Goal: Participate in discussion: Engage in conversation with other users on a specific topic

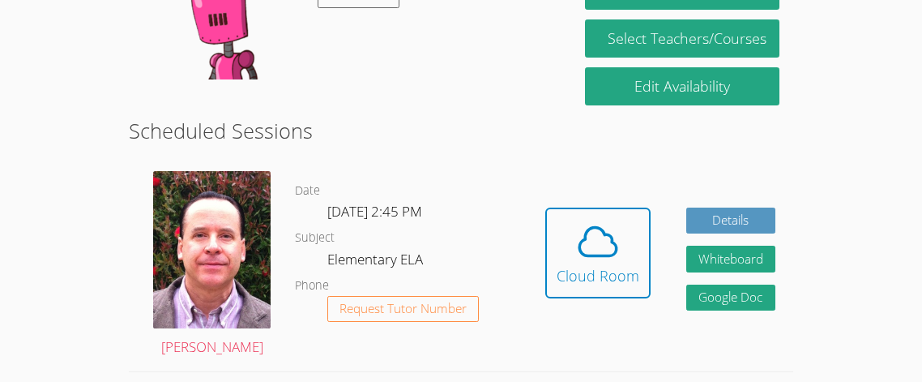
scroll to position [356, 0]
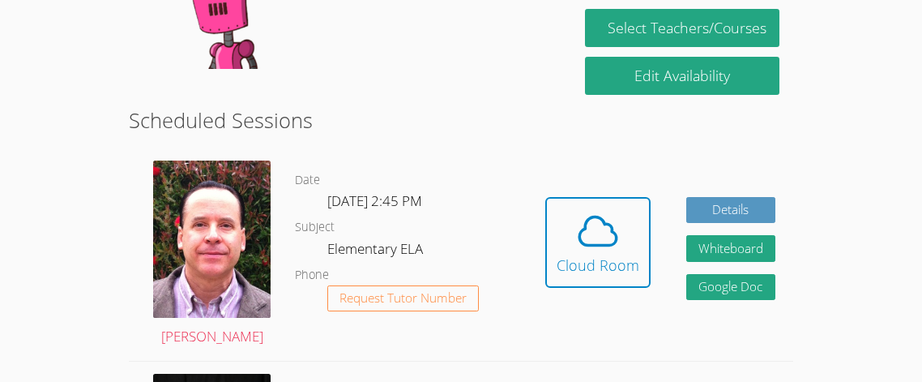
click at [530, 206] on div "Hidden Cloud Room Details Whiteboard Hidden Google Doc" at bounding box center [661, 254] width 266 height 212
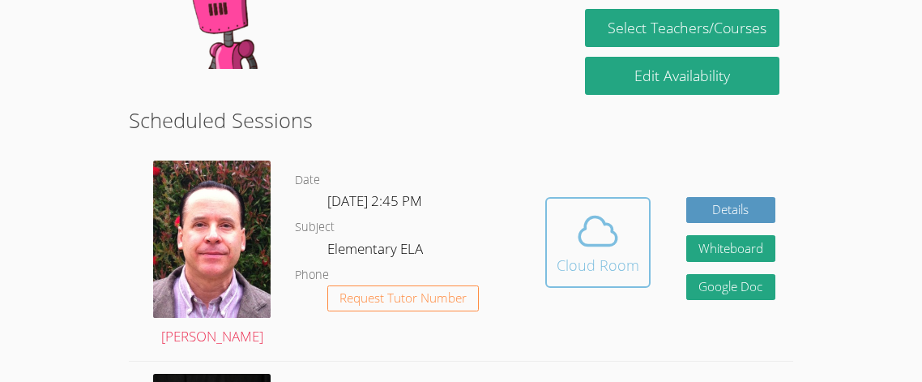
click at [578, 212] on icon at bounding box center [597, 230] width 45 height 45
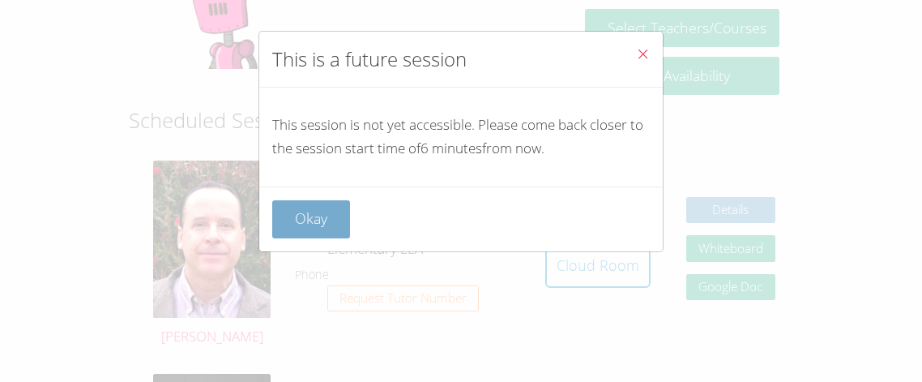
click at [336, 223] on button "Okay" at bounding box center [311, 219] width 78 height 38
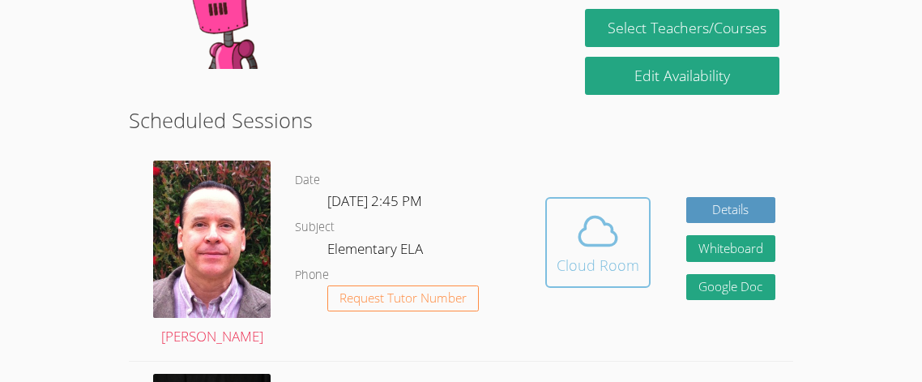
click at [584, 197] on button "Cloud Room" at bounding box center [597, 242] width 105 height 91
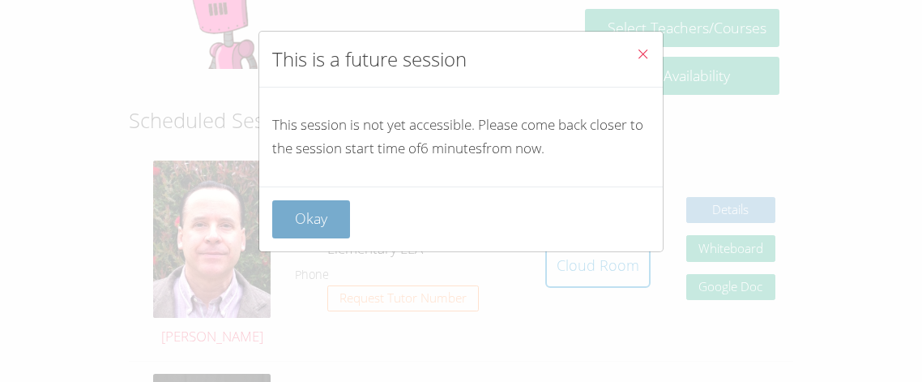
click at [324, 237] on button "Okay" at bounding box center [311, 219] width 78 height 38
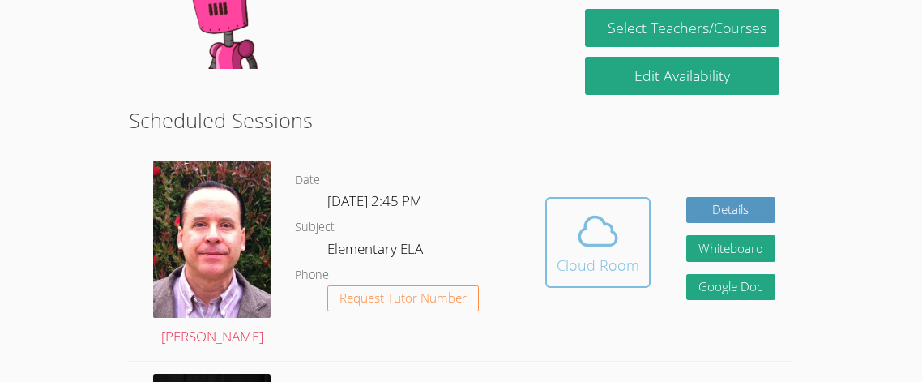
click at [564, 242] on span at bounding box center [598, 230] width 83 height 45
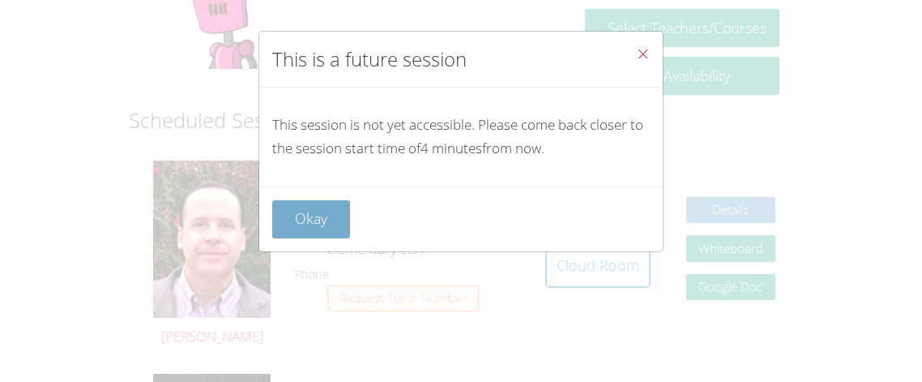
click at [349, 228] on button "Okay" at bounding box center [311, 219] width 78 height 38
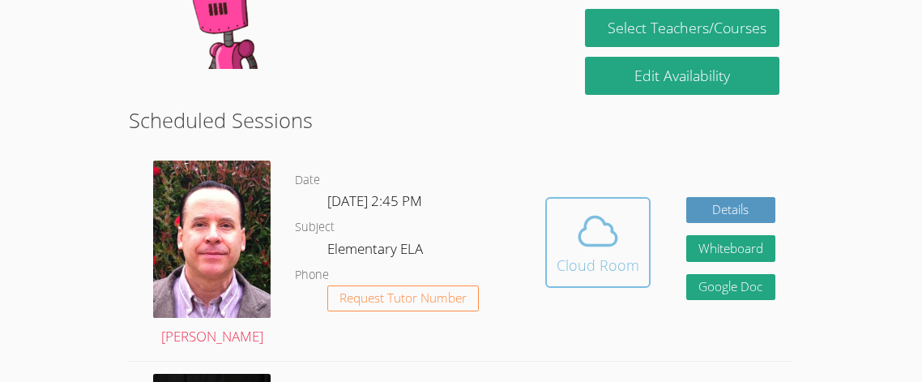
click at [562, 254] on div "Cloud Room" at bounding box center [598, 265] width 83 height 23
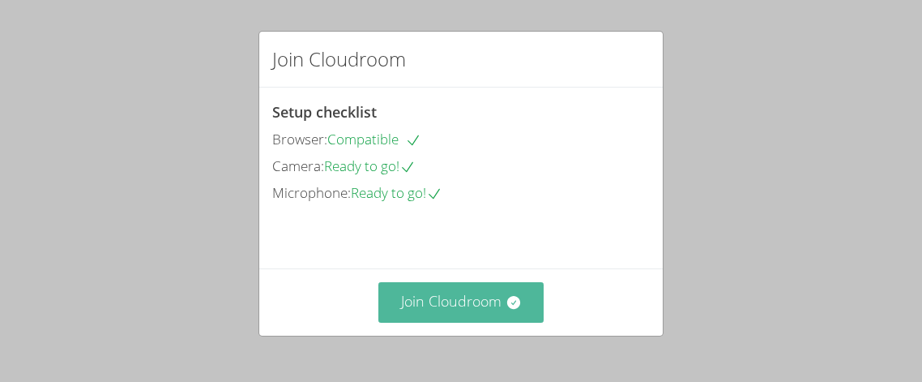
click at [502, 305] on button "Join Cloudroom" at bounding box center [461, 302] width 166 height 40
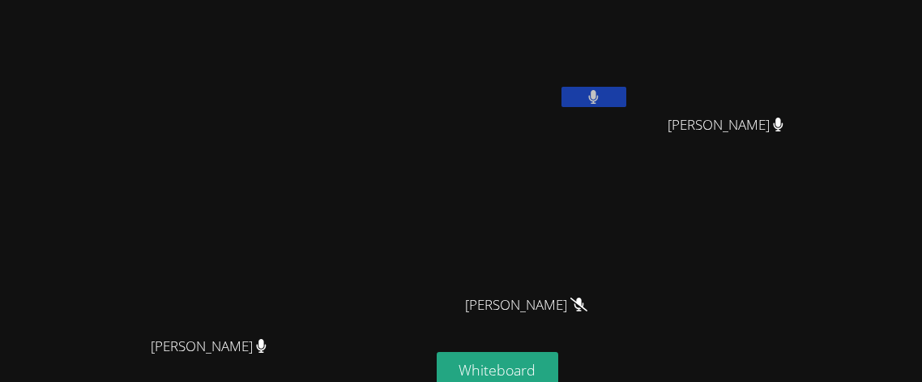
scroll to position [3, 0]
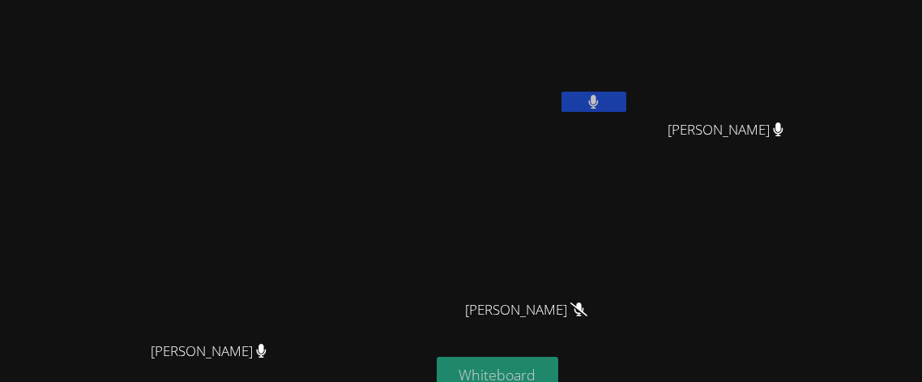
click at [559, 357] on button "Whiteboard" at bounding box center [498, 376] width 122 height 38
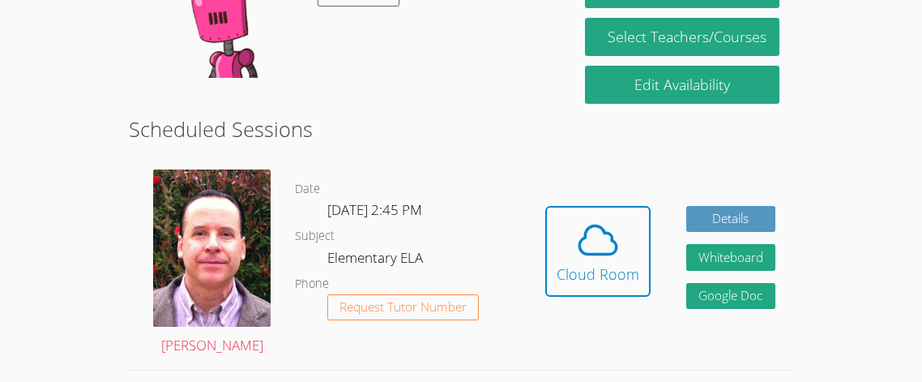
scroll to position [366, 0]
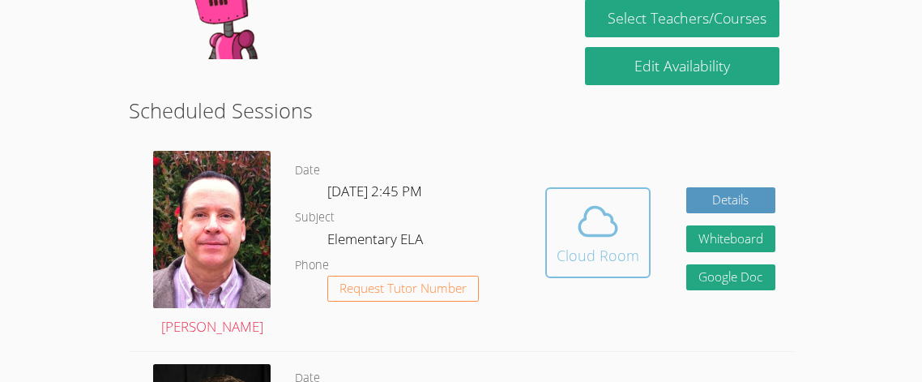
click at [611, 246] on div "Cloud Room" at bounding box center [598, 255] width 83 height 23
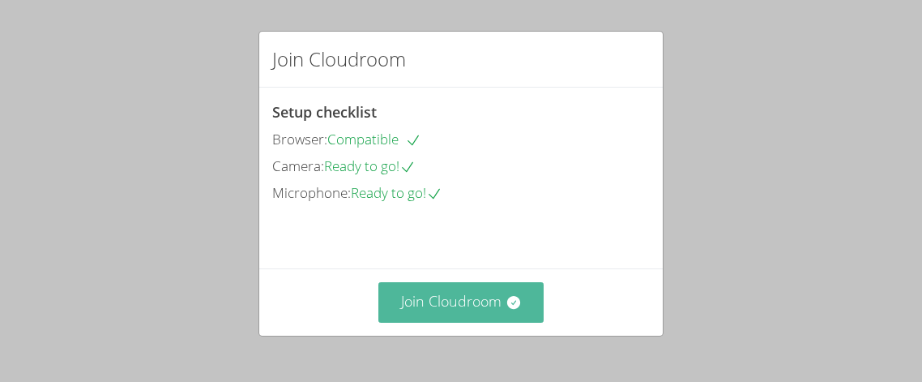
click at [455, 310] on button "Join Cloudroom" at bounding box center [461, 302] width 166 height 40
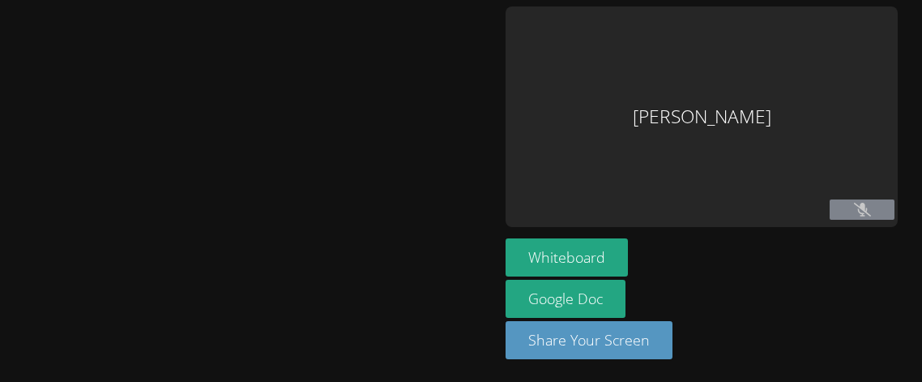
click at [483, 379] on main at bounding box center [249, 191] width 499 height 382
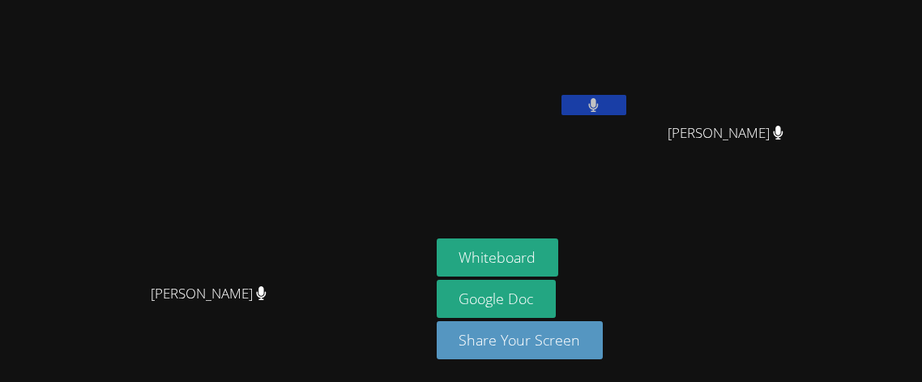
click at [430, 379] on main "Frank Burmann Frank Burmann" at bounding box center [215, 191] width 430 height 382
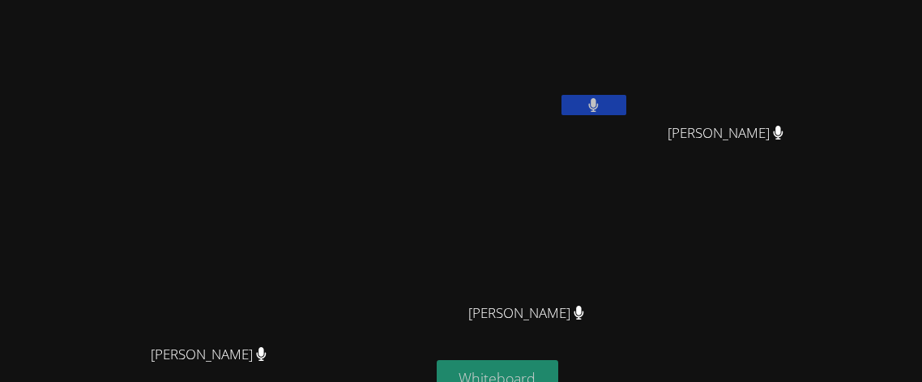
click at [559, 367] on button "Whiteboard" at bounding box center [498, 379] width 122 height 38
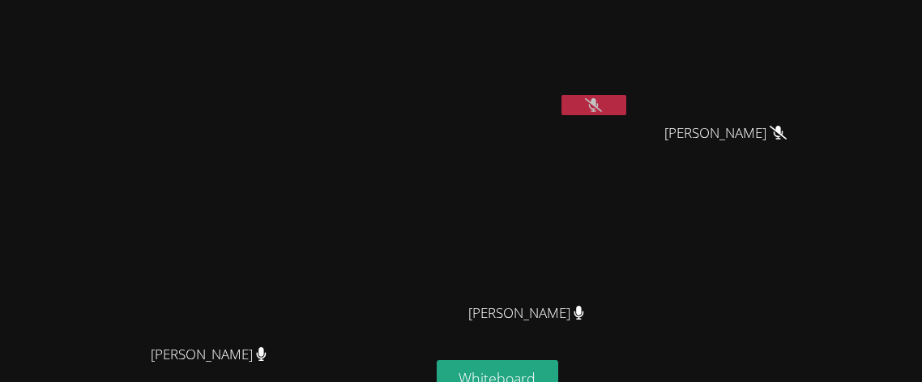
click at [602, 102] on icon at bounding box center [593, 105] width 17 height 14
click at [627, 111] on button at bounding box center [594, 105] width 65 height 20
click at [627, 104] on button at bounding box center [594, 105] width 65 height 20
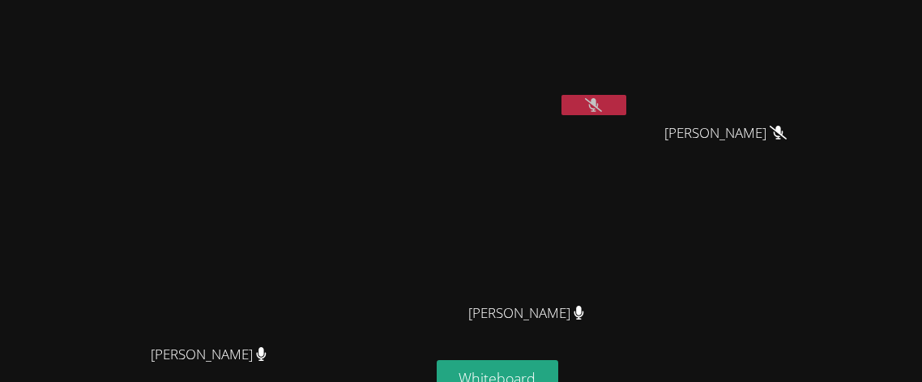
click at [627, 105] on button at bounding box center [594, 105] width 65 height 20
click at [536, 177] on div "Kaydence Rodriguez Thy Huynh Thy Huynh Calvin Truong Calvin Truong" at bounding box center [633, 182] width 392 height 353
click at [602, 98] on icon at bounding box center [593, 105] width 17 height 14
click at [627, 108] on button at bounding box center [594, 105] width 65 height 20
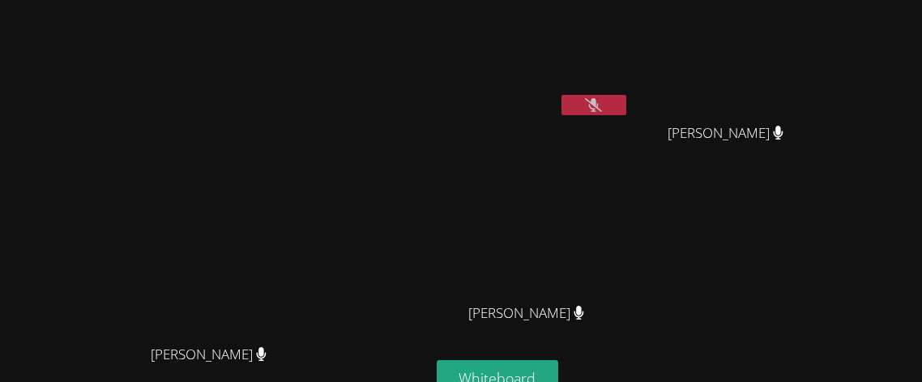
click at [627, 98] on button at bounding box center [594, 105] width 65 height 20
click at [627, 105] on button at bounding box center [594, 105] width 65 height 20
click at [627, 95] on button at bounding box center [594, 105] width 65 height 20
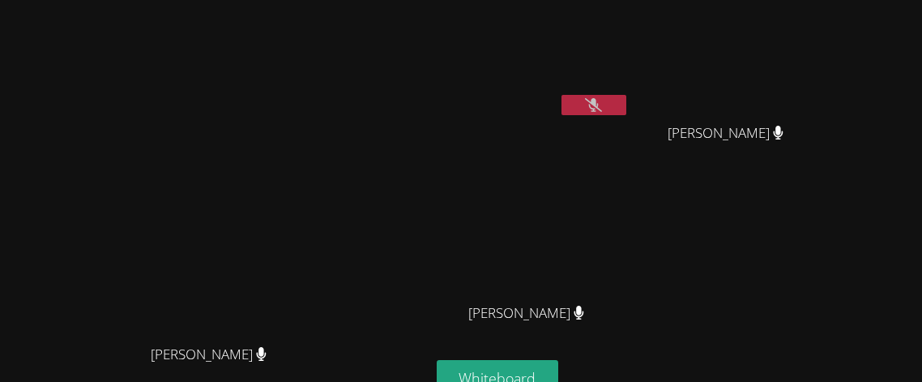
click at [602, 105] on icon at bounding box center [593, 105] width 17 height 14
click at [599, 105] on icon at bounding box center [594, 105] width 10 height 14
click at [627, 100] on button at bounding box center [594, 105] width 65 height 20
click at [627, 101] on button at bounding box center [594, 105] width 65 height 20
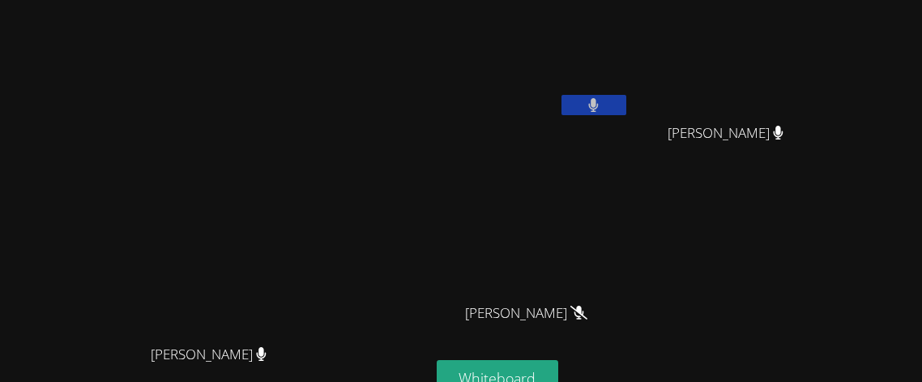
click at [627, 96] on button at bounding box center [594, 105] width 65 height 20
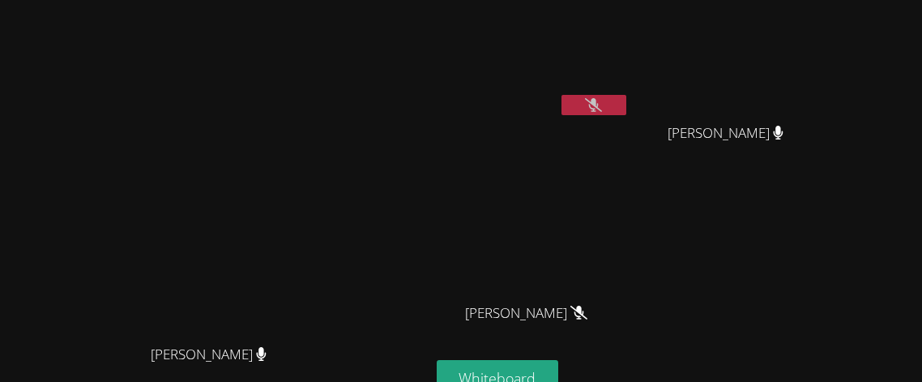
click at [627, 96] on button at bounding box center [594, 105] width 65 height 20
click at [627, 106] on button at bounding box center [594, 105] width 65 height 20
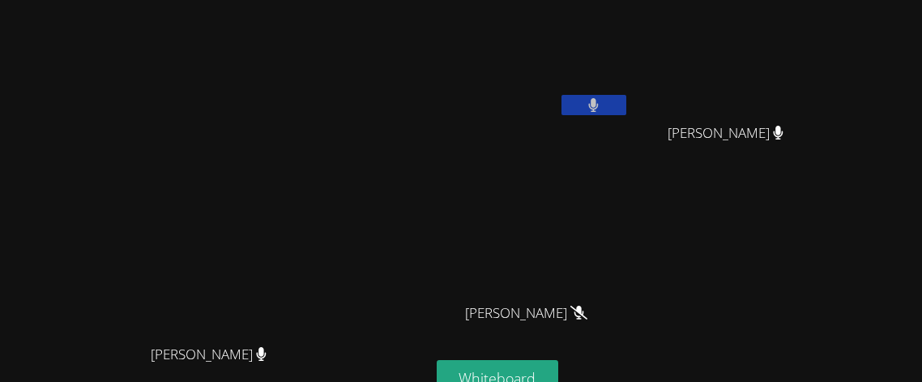
click at [627, 106] on button at bounding box center [594, 105] width 65 height 20
click at [627, 113] on div at bounding box center [594, 107] width 65 height 24
click at [602, 98] on icon at bounding box center [593, 105] width 17 height 14
click at [599, 98] on icon at bounding box center [593, 105] width 11 height 14
click at [627, 95] on button at bounding box center [594, 105] width 65 height 20
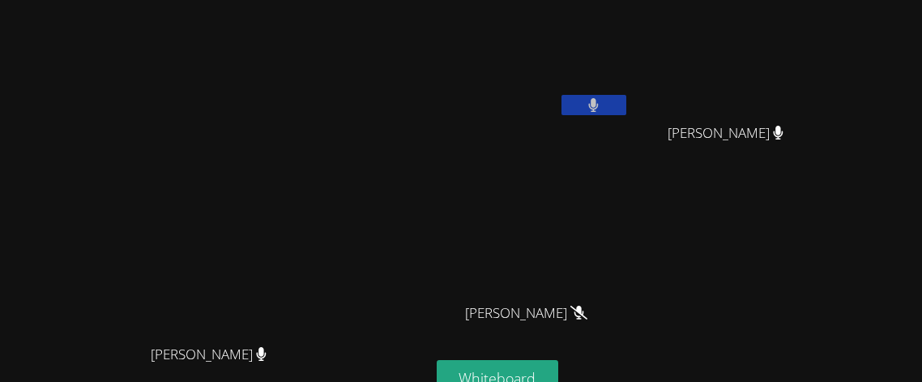
click at [599, 105] on icon at bounding box center [593, 105] width 11 height 14
click at [627, 106] on button at bounding box center [594, 105] width 65 height 20
click at [602, 105] on icon at bounding box center [593, 105] width 17 height 14
click at [627, 109] on button at bounding box center [594, 105] width 65 height 20
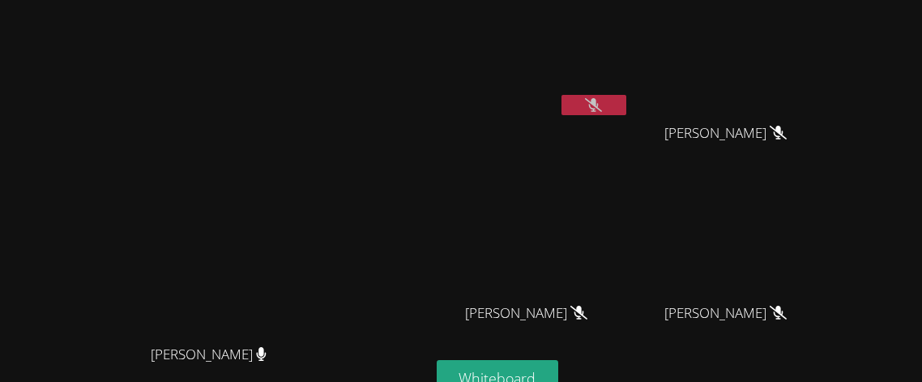
click at [602, 105] on icon at bounding box center [593, 105] width 17 height 14
click at [602, 99] on icon at bounding box center [593, 105] width 17 height 14
click at [599, 99] on icon at bounding box center [593, 105] width 11 height 14
click at [630, 88] on video at bounding box center [533, 60] width 193 height 109
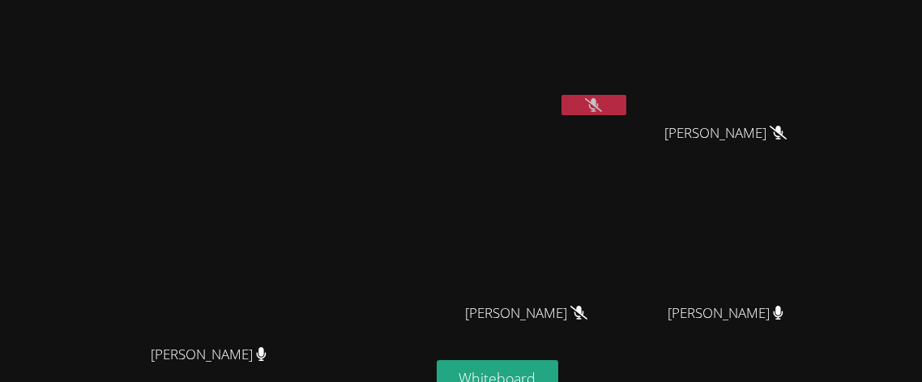
click at [627, 95] on button at bounding box center [594, 105] width 65 height 20
click at [627, 96] on button at bounding box center [594, 105] width 65 height 20
click at [627, 99] on button at bounding box center [594, 105] width 65 height 20
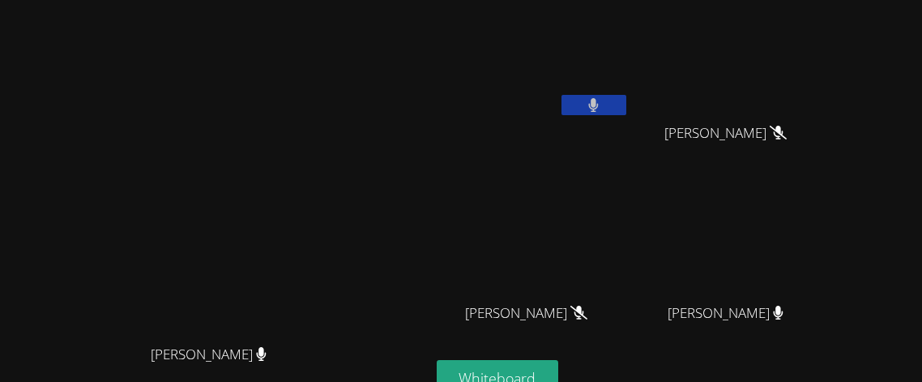
click at [627, 99] on button at bounding box center [594, 105] width 65 height 20
click at [627, 98] on button at bounding box center [594, 105] width 65 height 20
click at [627, 95] on button at bounding box center [594, 105] width 65 height 20
click at [599, 105] on icon at bounding box center [594, 105] width 10 height 14
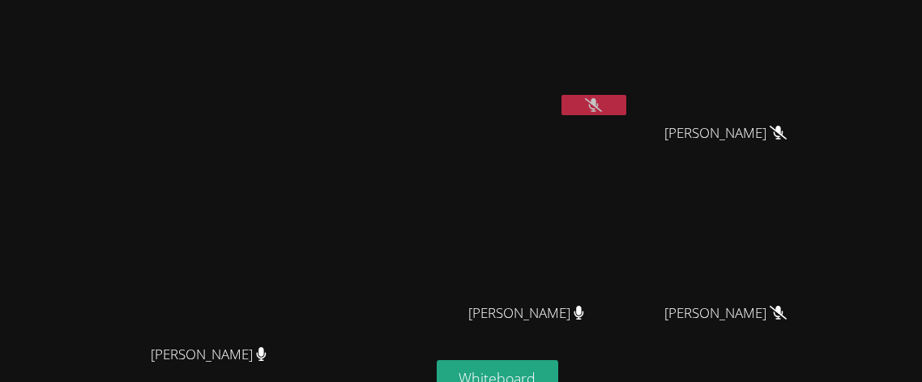
click at [602, 105] on icon at bounding box center [593, 105] width 17 height 14
click at [599, 105] on icon at bounding box center [594, 105] width 10 height 14
click at [627, 95] on button at bounding box center [594, 105] width 65 height 20
click at [602, 98] on icon at bounding box center [593, 105] width 17 height 14
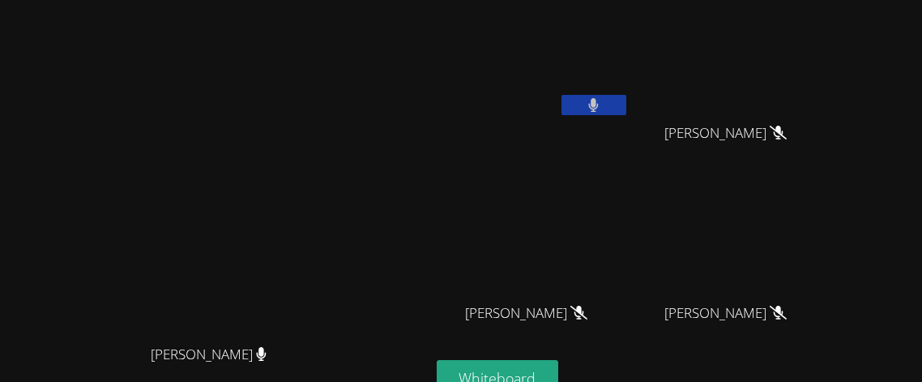
click at [599, 98] on icon at bounding box center [593, 105] width 11 height 14
click at [602, 98] on icon at bounding box center [593, 105] width 17 height 14
click at [627, 97] on button at bounding box center [594, 105] width 65 height 20
click at [602, 98] on icon at bounding box center [593, 105] width 17 height 14
click at [627, 95] on button at bounding box center [594, 105] width 65 height 20
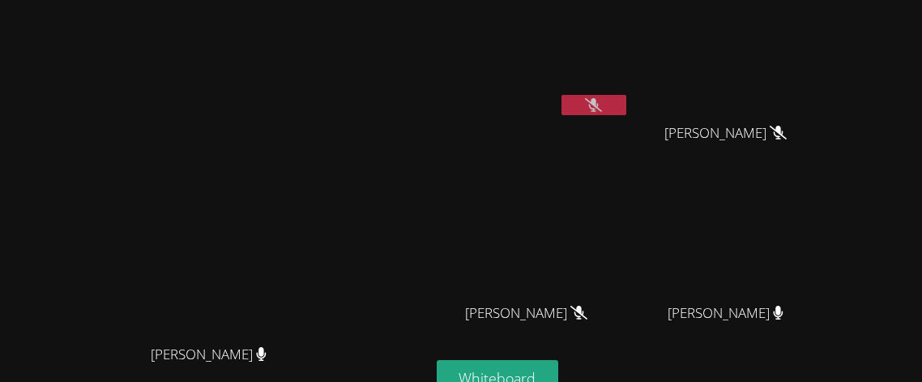
click at [627, 103] on button at bounding box center [594, 105] width 65 height 20
click at [627, 109] on button at bounding box center [594, 105] width 65 height 20
click at [627, 103] on button at bounding box center [594, 105] width 65 height 20
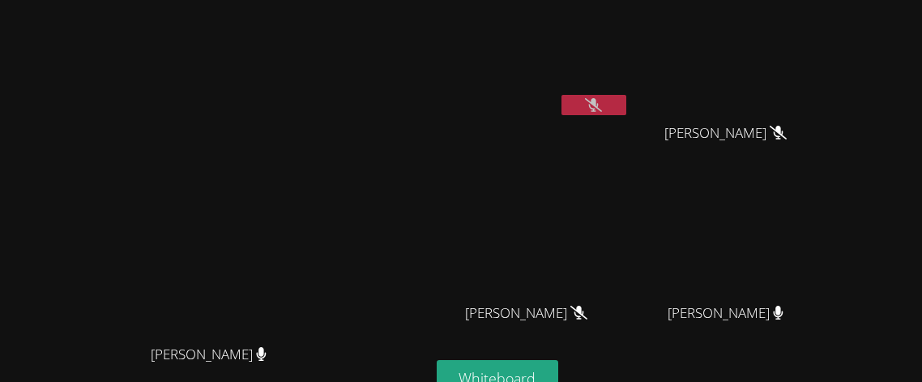
click at [627, 103] on button at bounding box center [594, 105] width 65 height 20
click at [627, 107] on button at bounding box center [594, 105] width 65 height 20
click at [627, 100] on button at bounding box center [594, 105] width 65 height 20
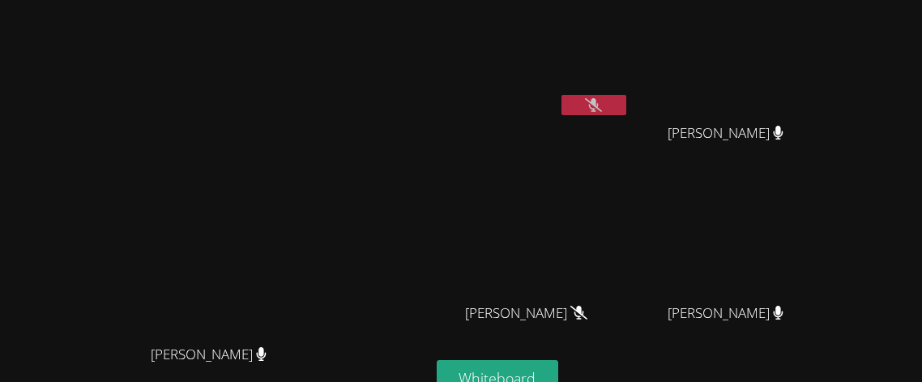
click at [627, 106] on button at bounding box center [594, 105] width 65 height 20
click at [627, 95] on button at bounding box center [594, 105] width 65 height 20
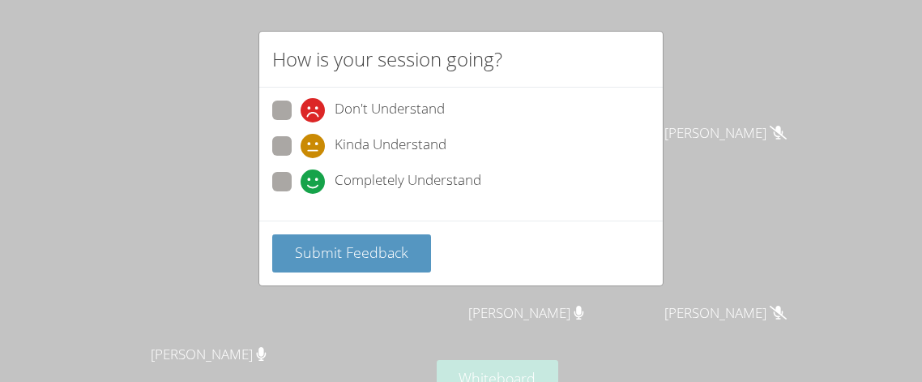
click at [456, 173] on span "Completely Understand" at bounding box center [408, 181] width 147 height 24
click at [314, 173] on input "Completely Understand" at bounding box center [308, 179] width 14 height 14
radio input "true"
click at [314, 112] on icon at bounding box center [313, 110] width 24 height 24
click at [314, 112] on input "Don't Understand" at bounding box center [308, 107] width 14 height 14
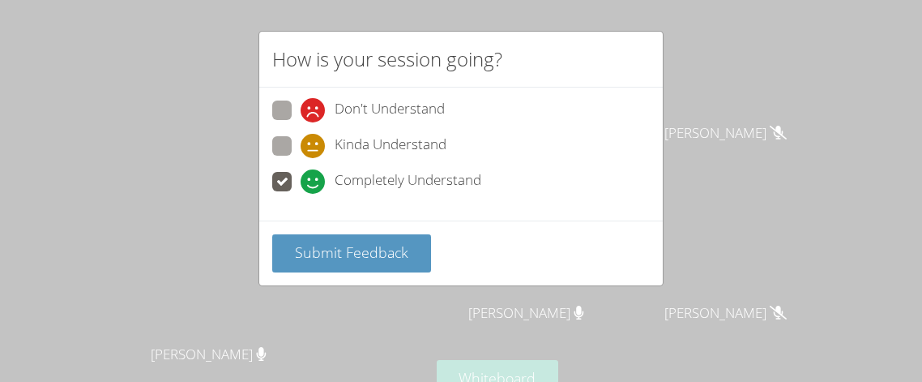
radio input "true"
click at [319, 143] on icon at bounding box center [313, 146] width 24 height 24
click at [314, 143] on input "Kinda Understand" at bounding box center [308, 143] width 14 height 14
radio input "true"
click at [332, 180] on div "Completely Understand" at bounding box center [391, 181] width 181 height 24
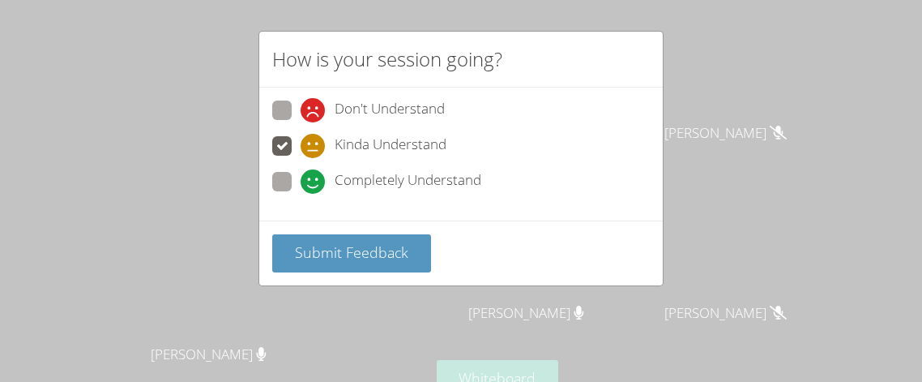
click at [314, 180] on input "Completely Understand" at bounding box center [308, 179] width 14 height 14
radio input "true"
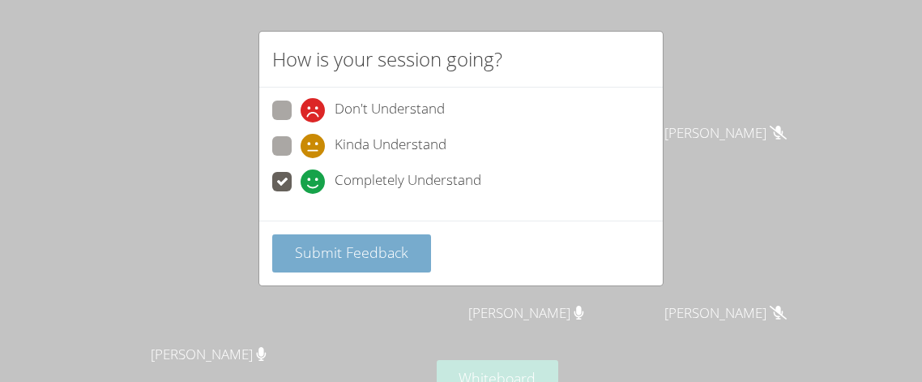
click at [357, 261] on button "Submit Feedback" at bounding box center [351, 253] width 159 height 38
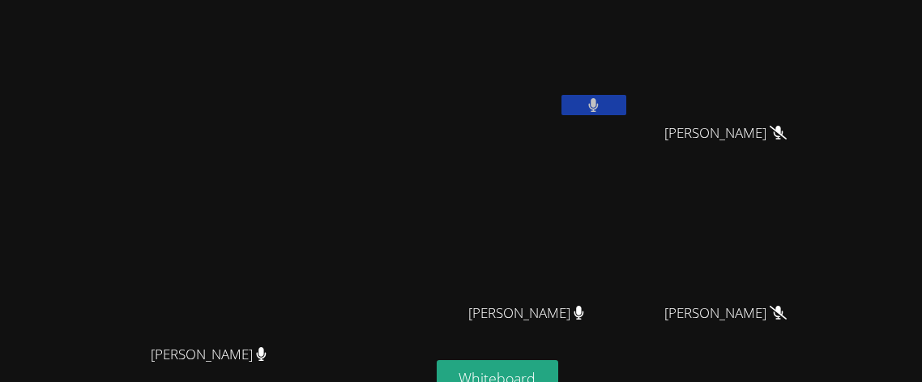
click at [627, 95] on button at bounding box center [594, 105] width 65 height 20
click at [599, 103] on icon at bounding box center [593, 105] width 11 height 14
click at [602, 103] on icon at bounding box center [593, 105] width 17 height 14
click at [627, 103] on button at bounding box center [594, 105] width 65 height 20
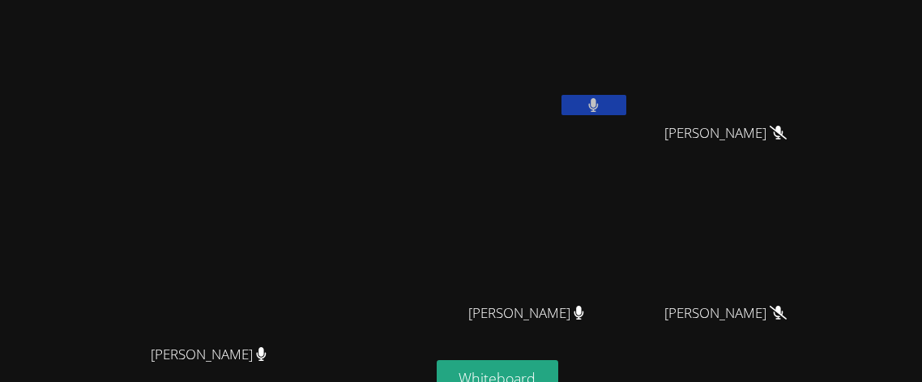
click at [627, 103] on button at bounding box center [594, 105] width 65 height 20
drag, startPoint x: 672, startPoint y: 103, endPoint x: 717, endPoint y: 228, distance: 132.8
click at [717, 228] on div "Kaydence Rodriguez Thy Huynh Thy Huynh Kiet Nguyen Kiet Nguyen Calvin Truong Ca…" at bounding box center [633, 182] width 392 height 353
click at [602, 106] on icon at bounding box center [593, 105] width 17 height 14
click at [627, 106] on button at bounding box center [594, 105] width 65 height 20
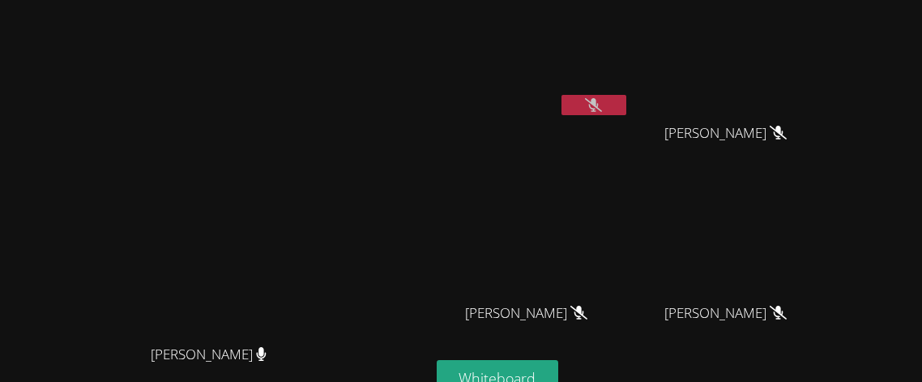
click at [602, 106] on icon at bounding box center [593, 105] width 17 height 14
